Goal: Register for event/course

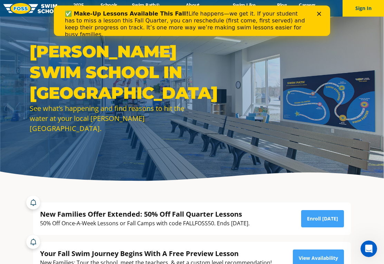
click at [319, 12] on icon "Close" at bounding box center [319, 14] width 4 height 4
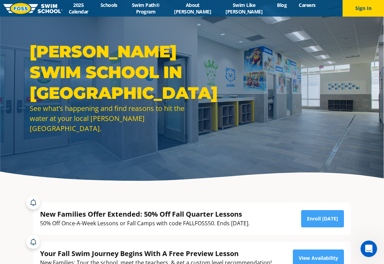
click at [118, 6] on link "Schools" at bounding box center [108, 5] width 29 height 7
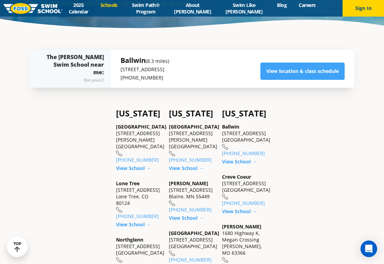
scroll to position [153, 0]
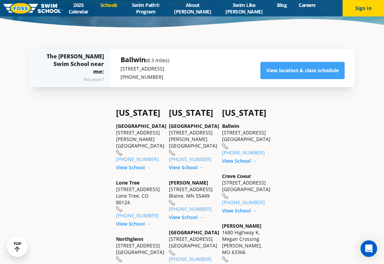
click at [309, 78] on link "View location & class schedule" at bounding box center [302, 70] width 84 height 17
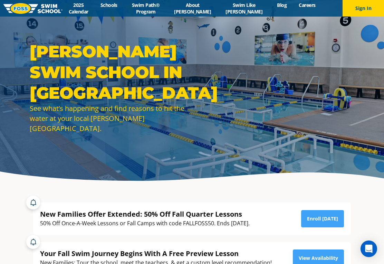
click at [160, 9] on link "Swim Path® Program" at bounding box center [145, 8] width 45 height 13
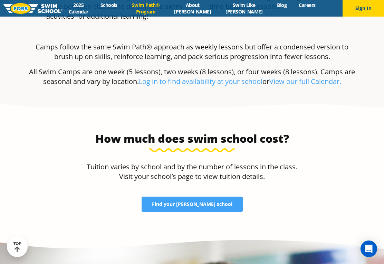
scroll to position [1367, 0]
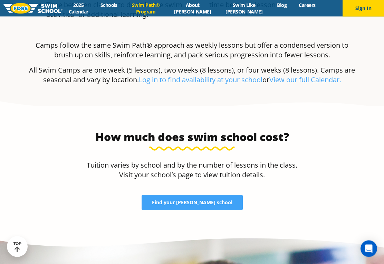
click at [200, 200] on span "Find your FOSS school" at bounding box center [192, 202] width 80 height 5
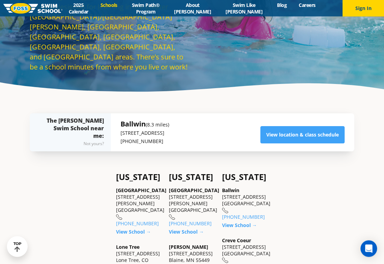
scroll to position [90, 0]
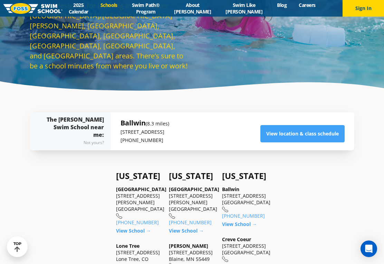
click at [325, 141] on link "View location & class schedule" at bounding box center [302, 133] width 84 height 17
